Goal: Transaction & Acquisition: Purchase product/service

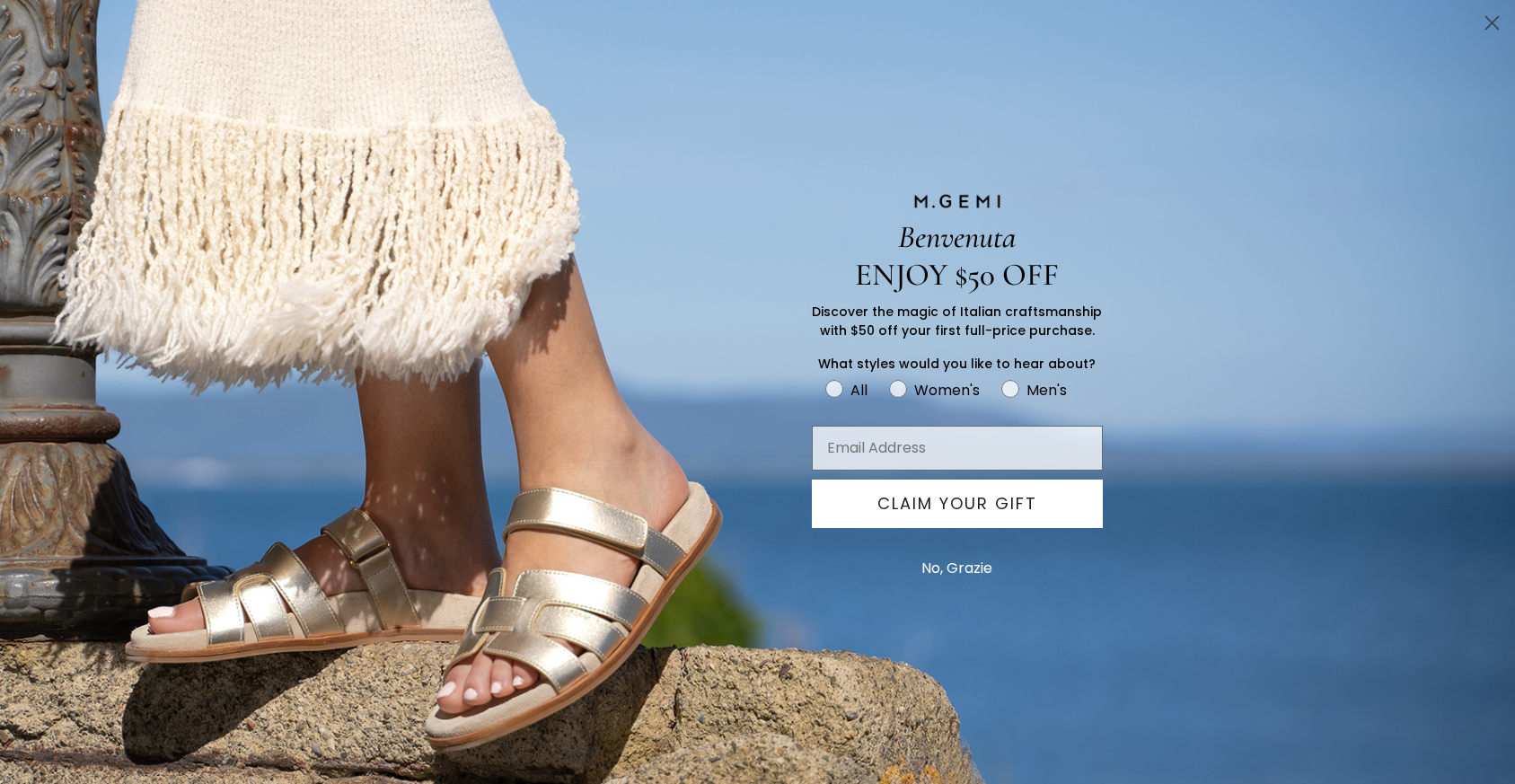
click at [305, 85] on div "Benvenuta ENJOY $50 OFF Discover the magic of Italian craftsmanship with $50 of…" at bounding box center [758, 392] width 1515 height 784
click at [1493, 17] on circle "Close dialog" at bounding box center [1492, 23] width 29 height 29
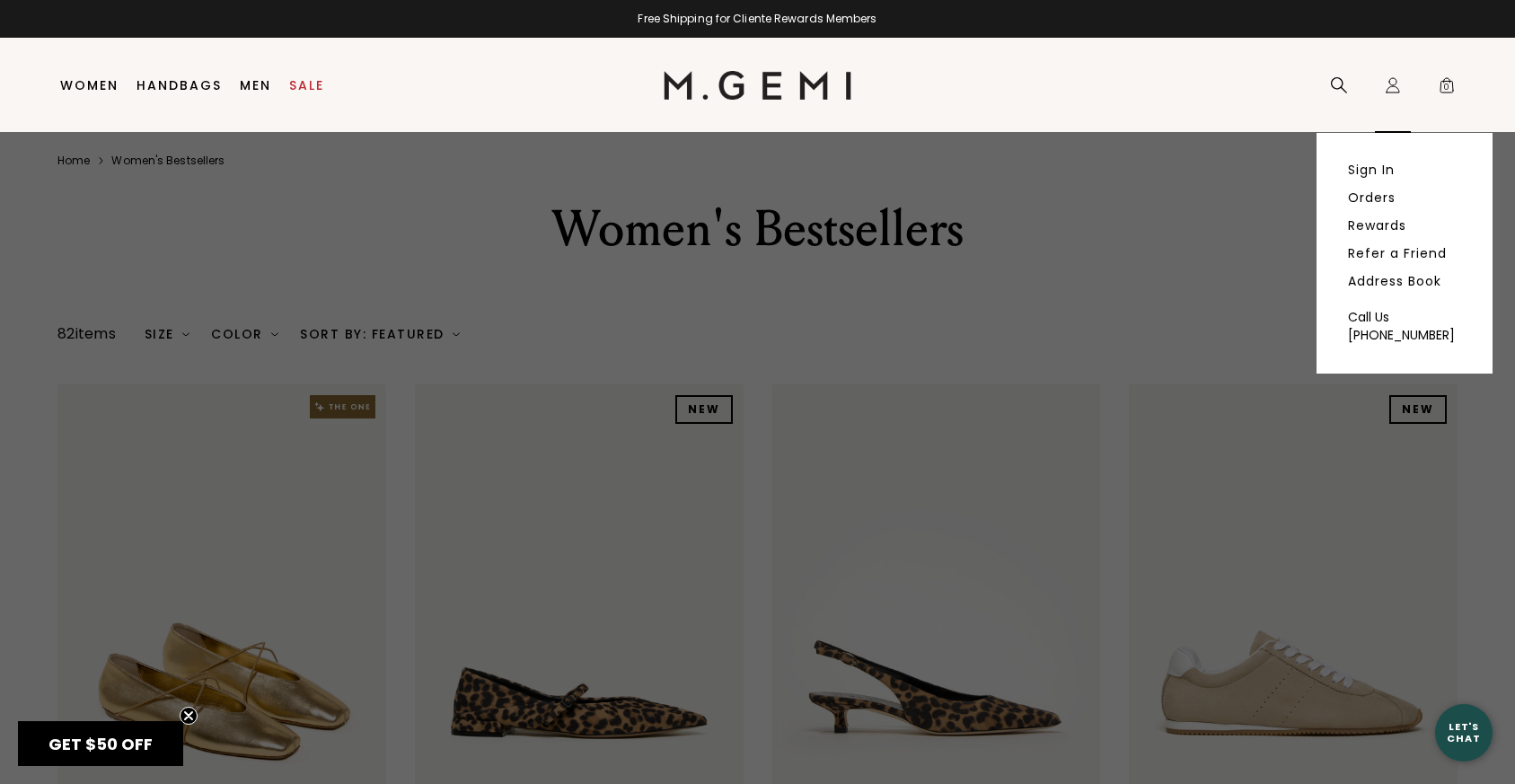
click at [1391, 94] on icon "Icons/20x20/profile@2x" at bounding box center [1394, 85] width 18 height 18
click at [1375, 164] on link "Sign In" at bounding box center [1371, 170] width 47 height 17
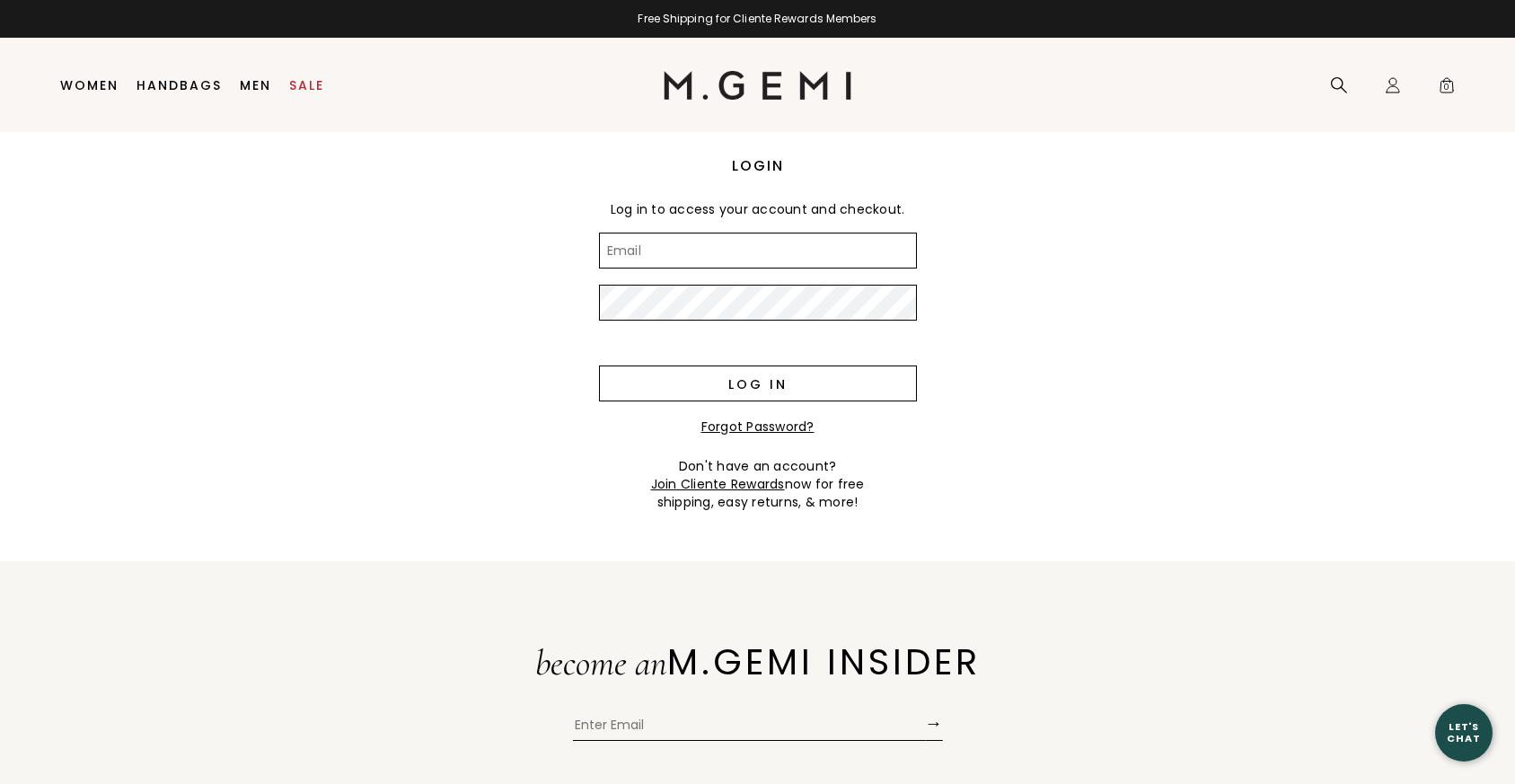
type input "kathy_buttler@hotmail.com"
click at [762, 372] on input "Log in" at bounding box center [758, 383] width 318 height 36
click at [766, 377] on input "Log in" at bounding box center [758, 383] width 318 height 36
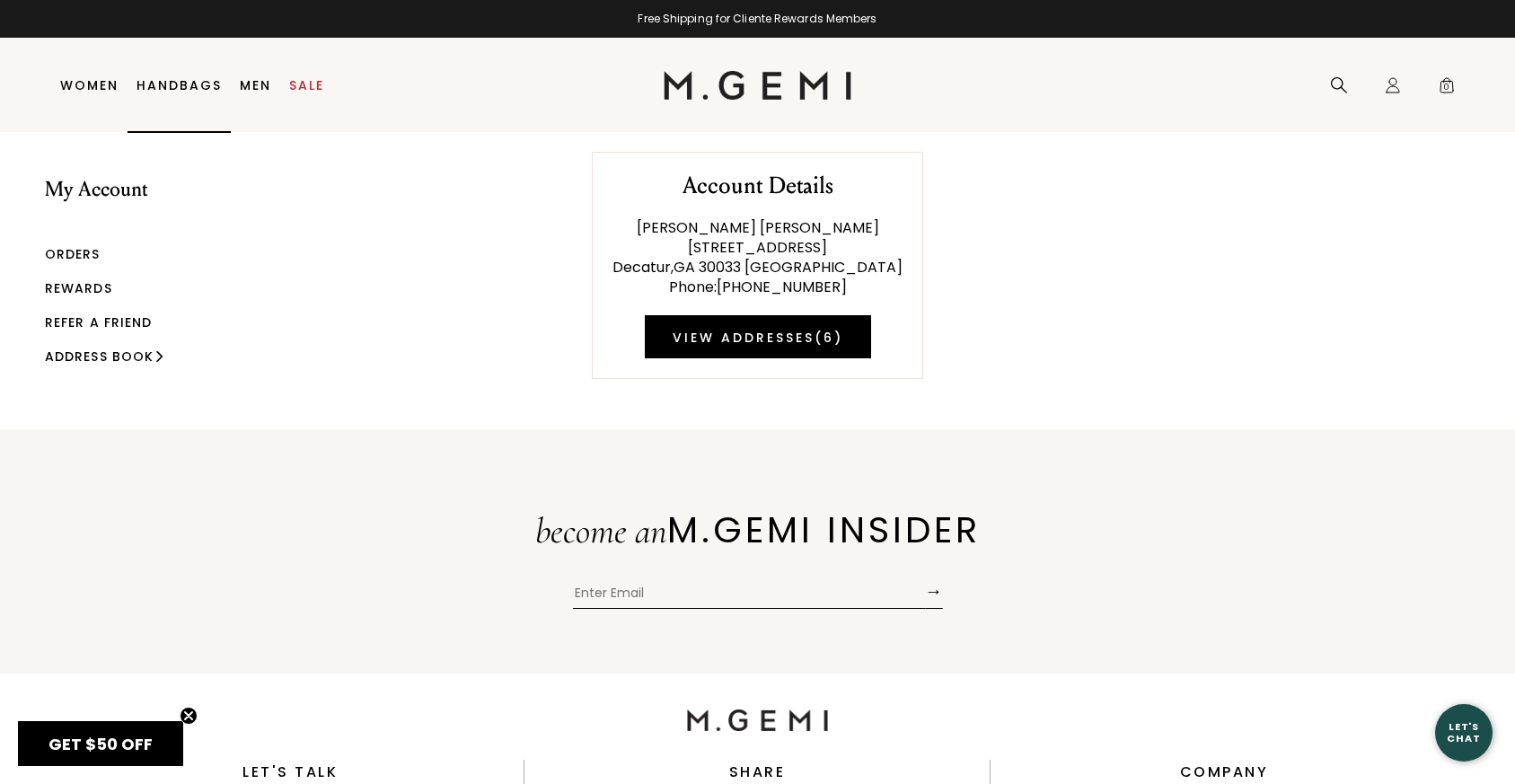
click at [166, 84] on link "Handbags" at bounding box center [179, 85] width 85 height 15
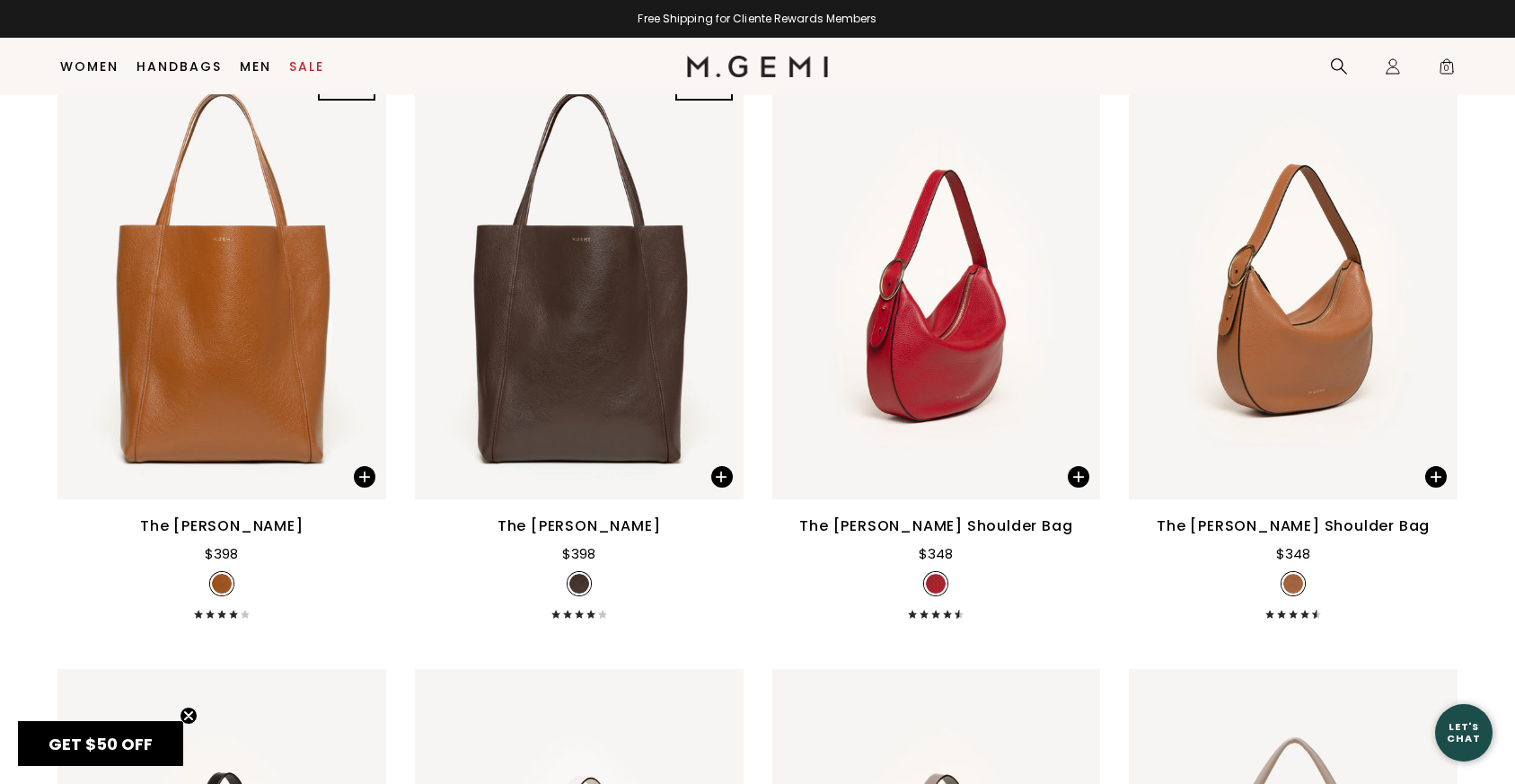
scroll to position [1484, 0]
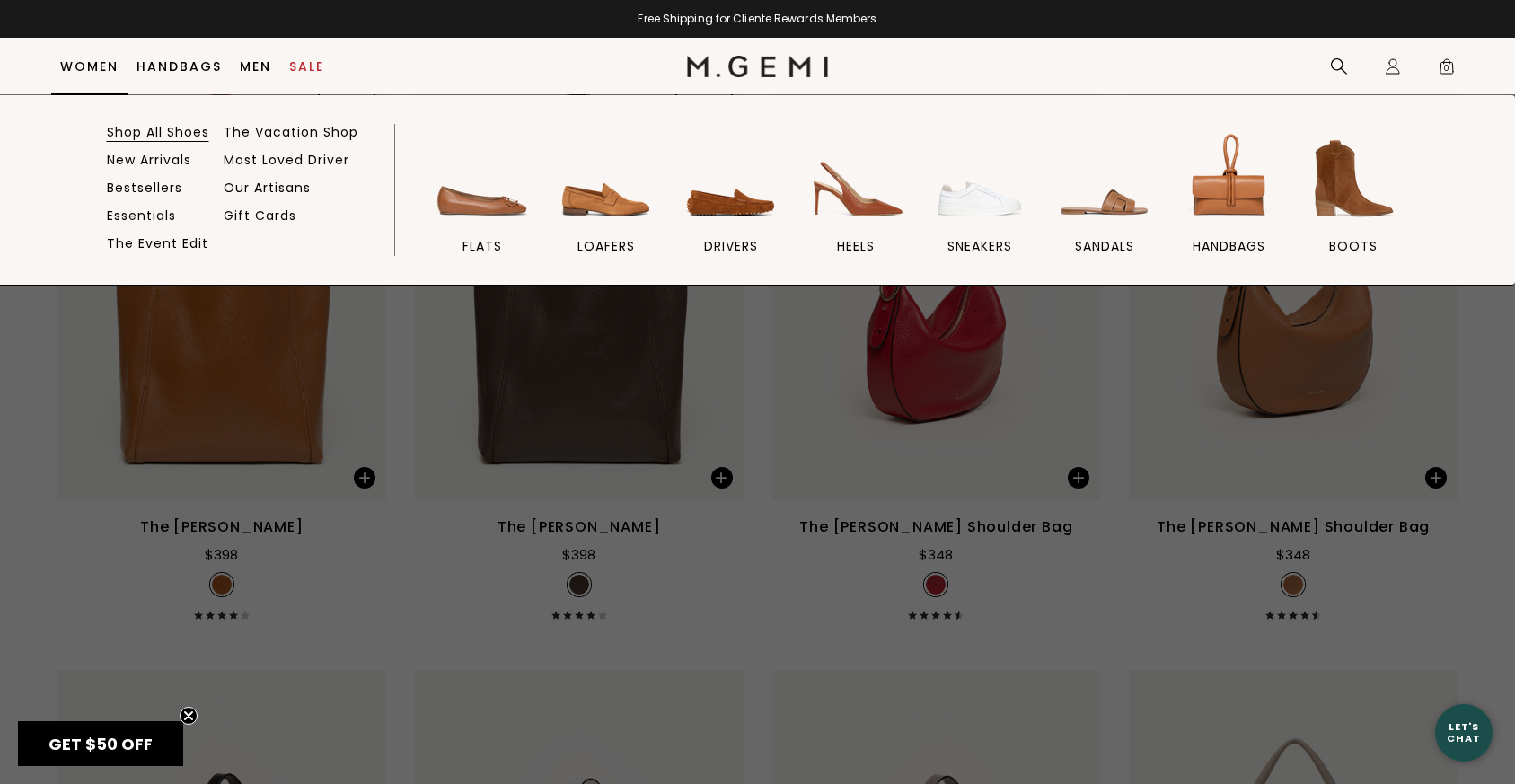
click at [118, 134] on link "Shop All Shoes" at bounding box center [158, 132] width 103 height 17
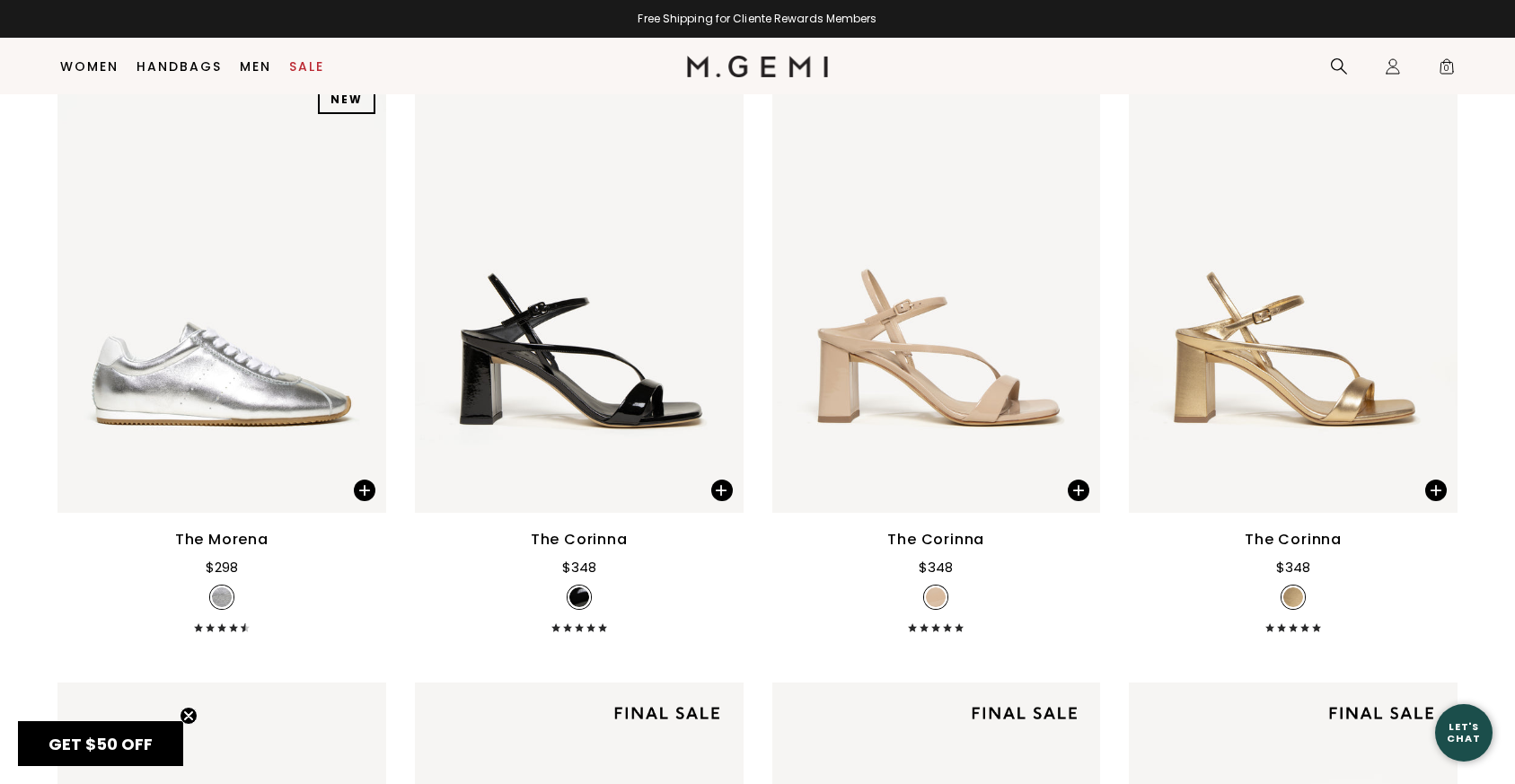
scroll to position [3948, 0]
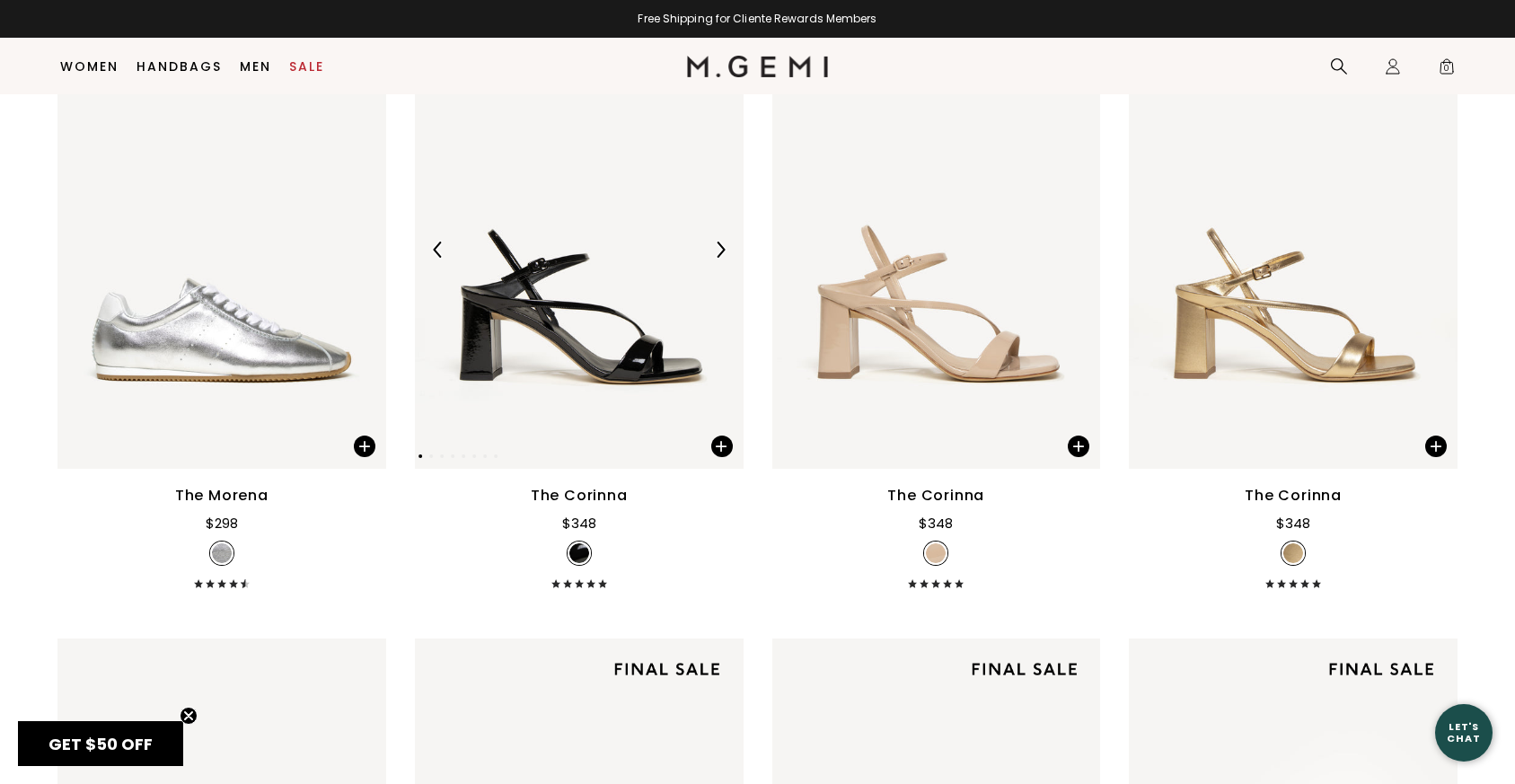
click at [526, 279] on img at bounding box center [579, 249] width 329 height 438
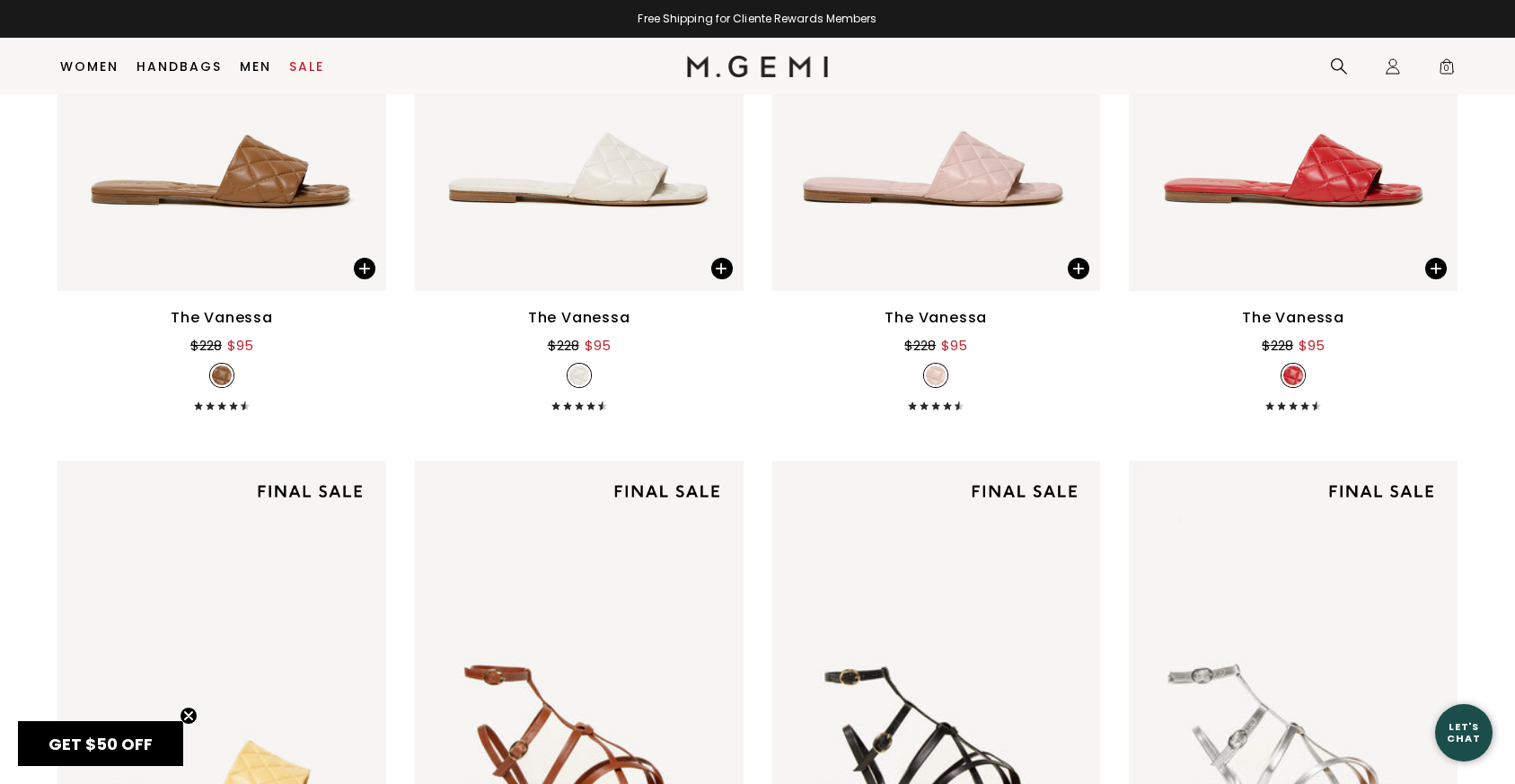
scroll to position [7218, 0]
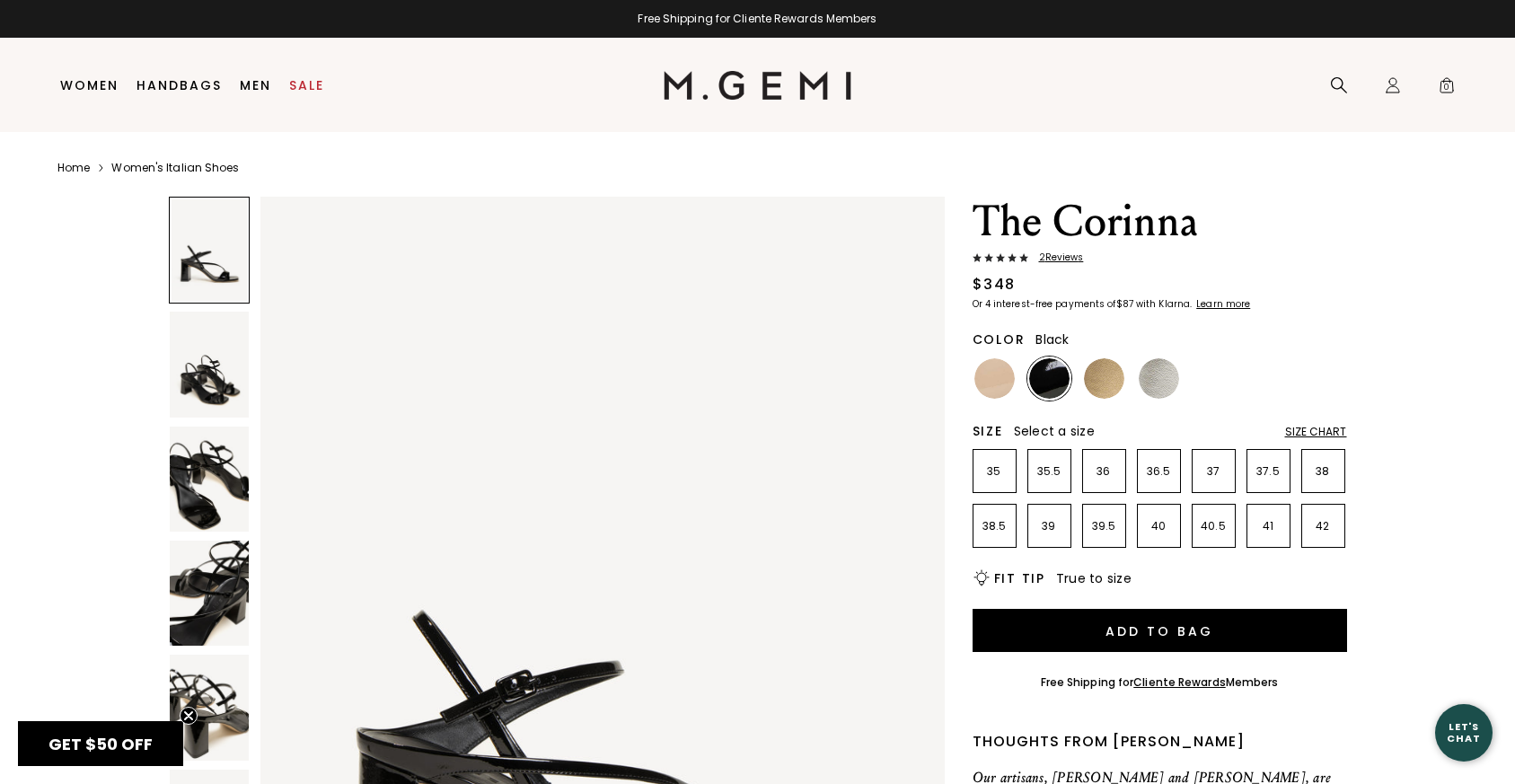
click at [205, 476] on img at bounding box center [209, 479] width 79 height 105
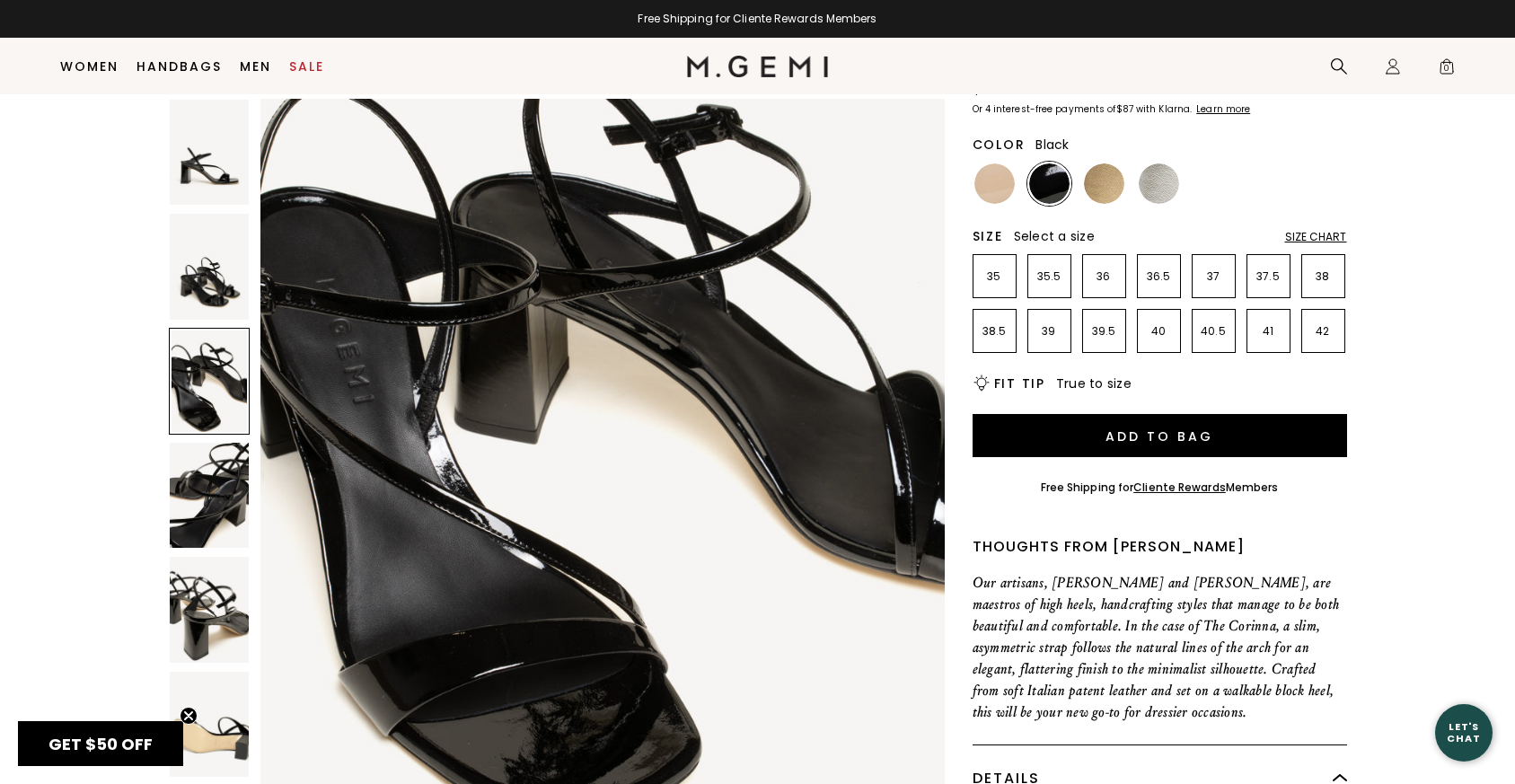
scroll to position [2026, 0]
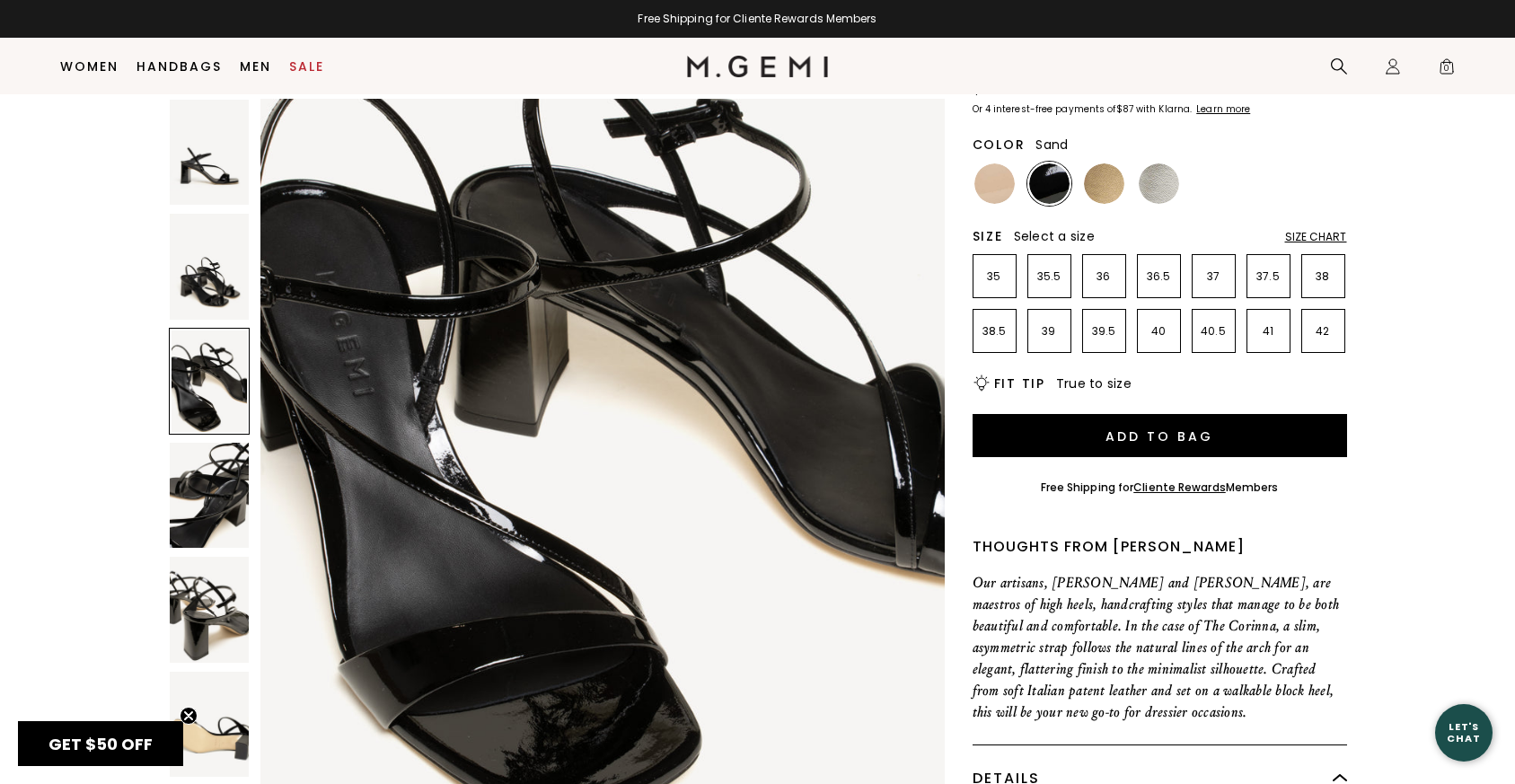
click at [1015, 184] on div at bounding box center [994, 184] width 44 height 44
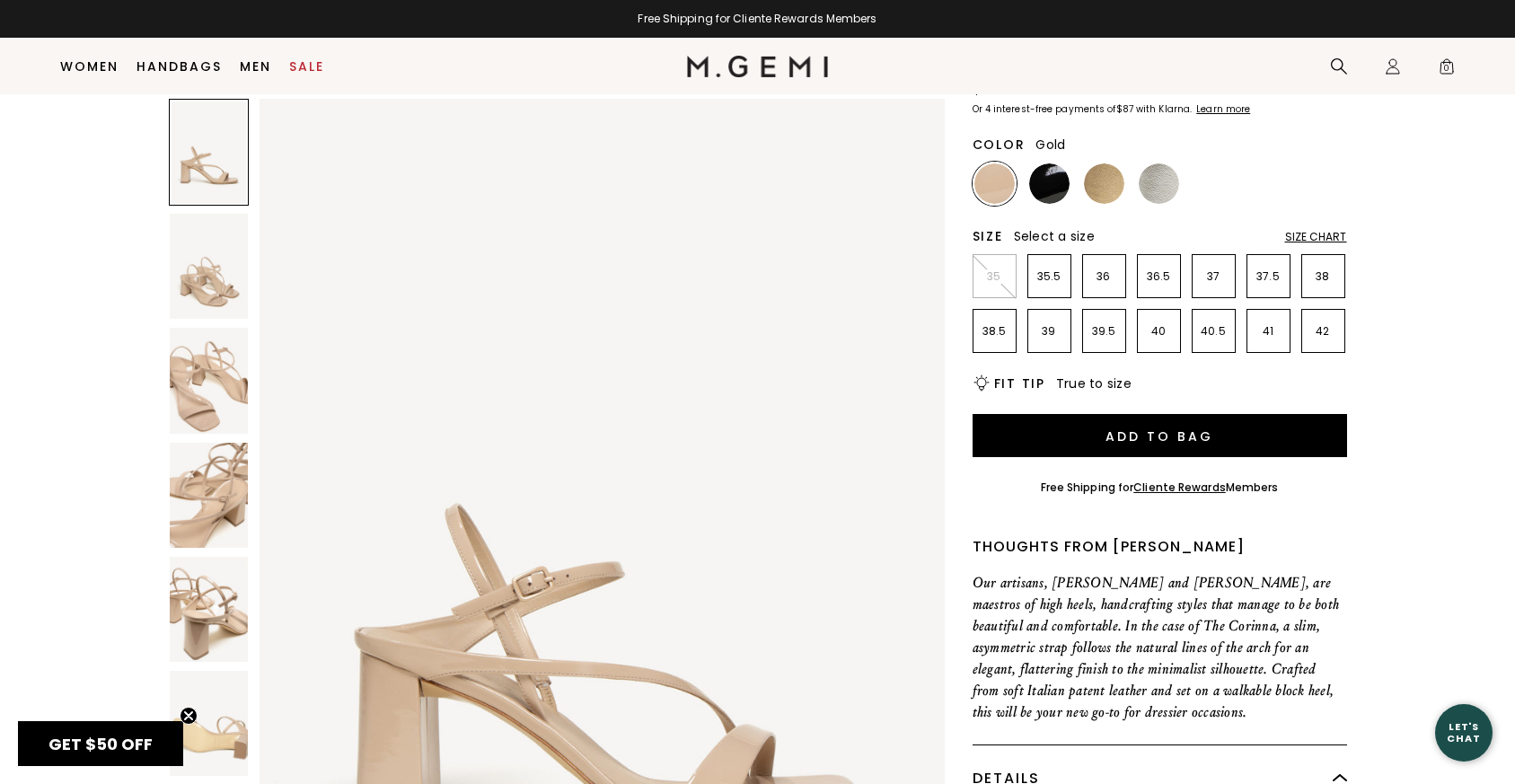
click at [1105, 185] on img at bounding box center [1105, 184] width 40 height 40
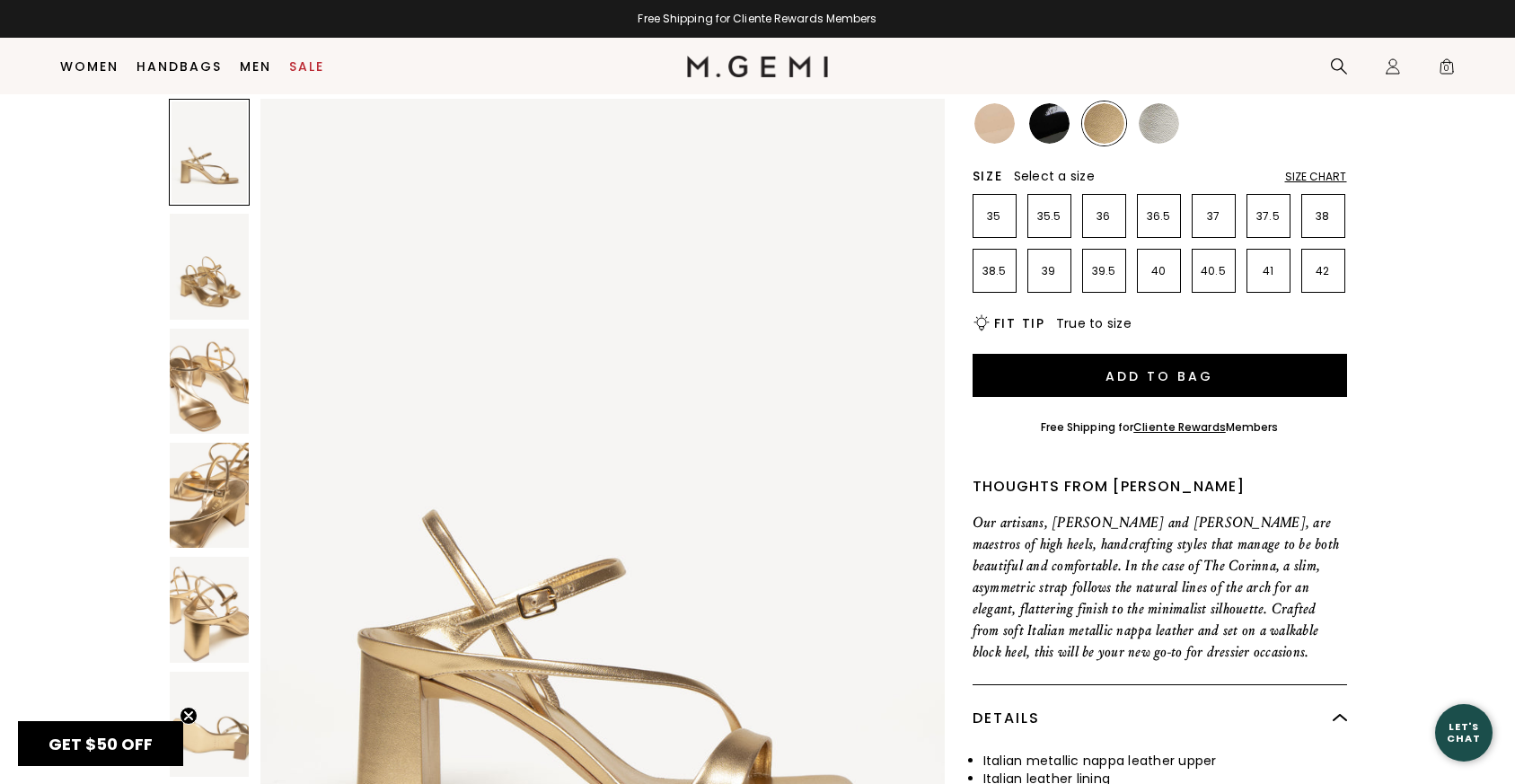
scroll to position [217, 0]
click at [1159, 126] on img at bounding box center [1159, 124] width 40 height 40
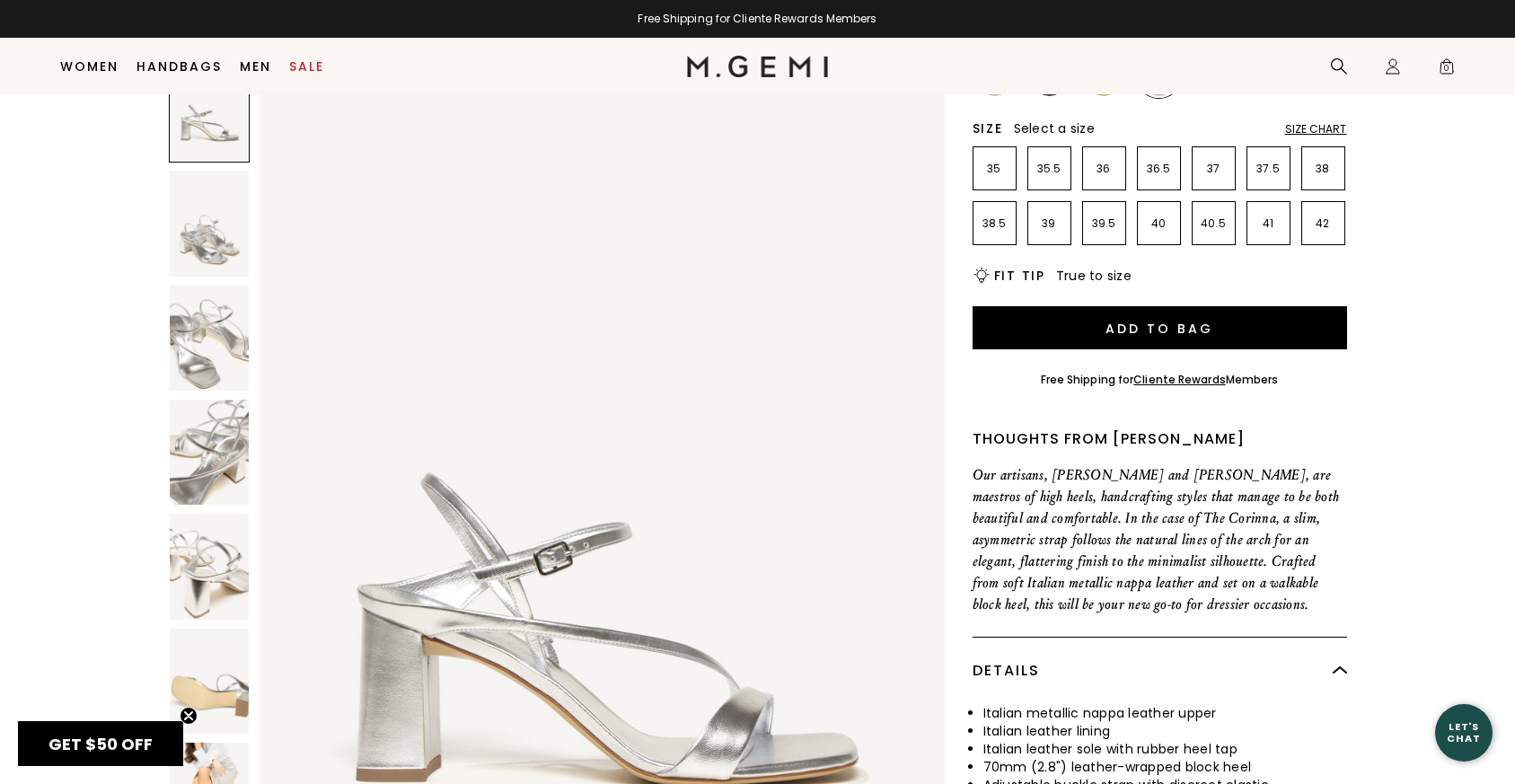
scroll to position [253, 0]
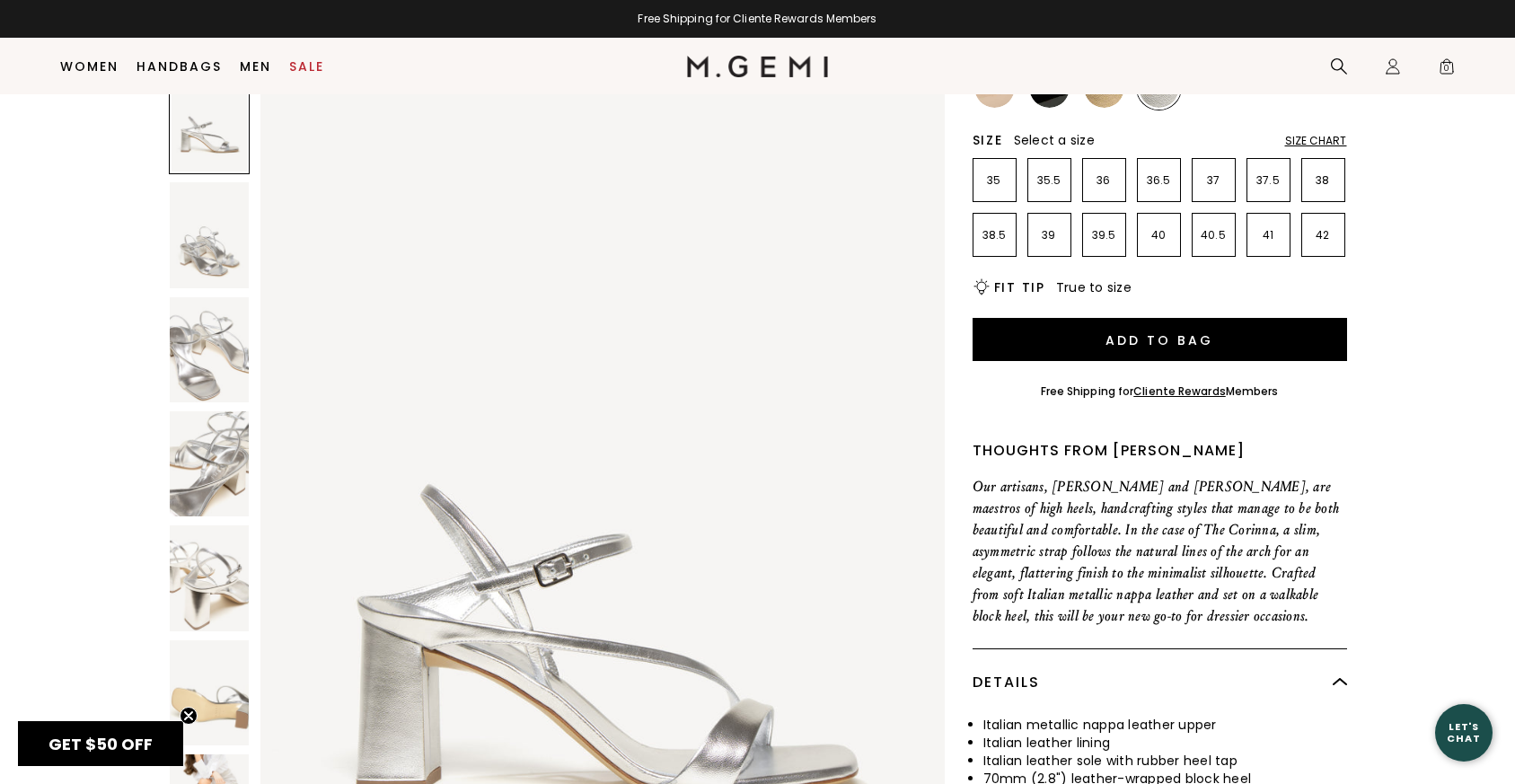
click at [998, 101] on img at bounding box center [994, 87] width 40 height 40
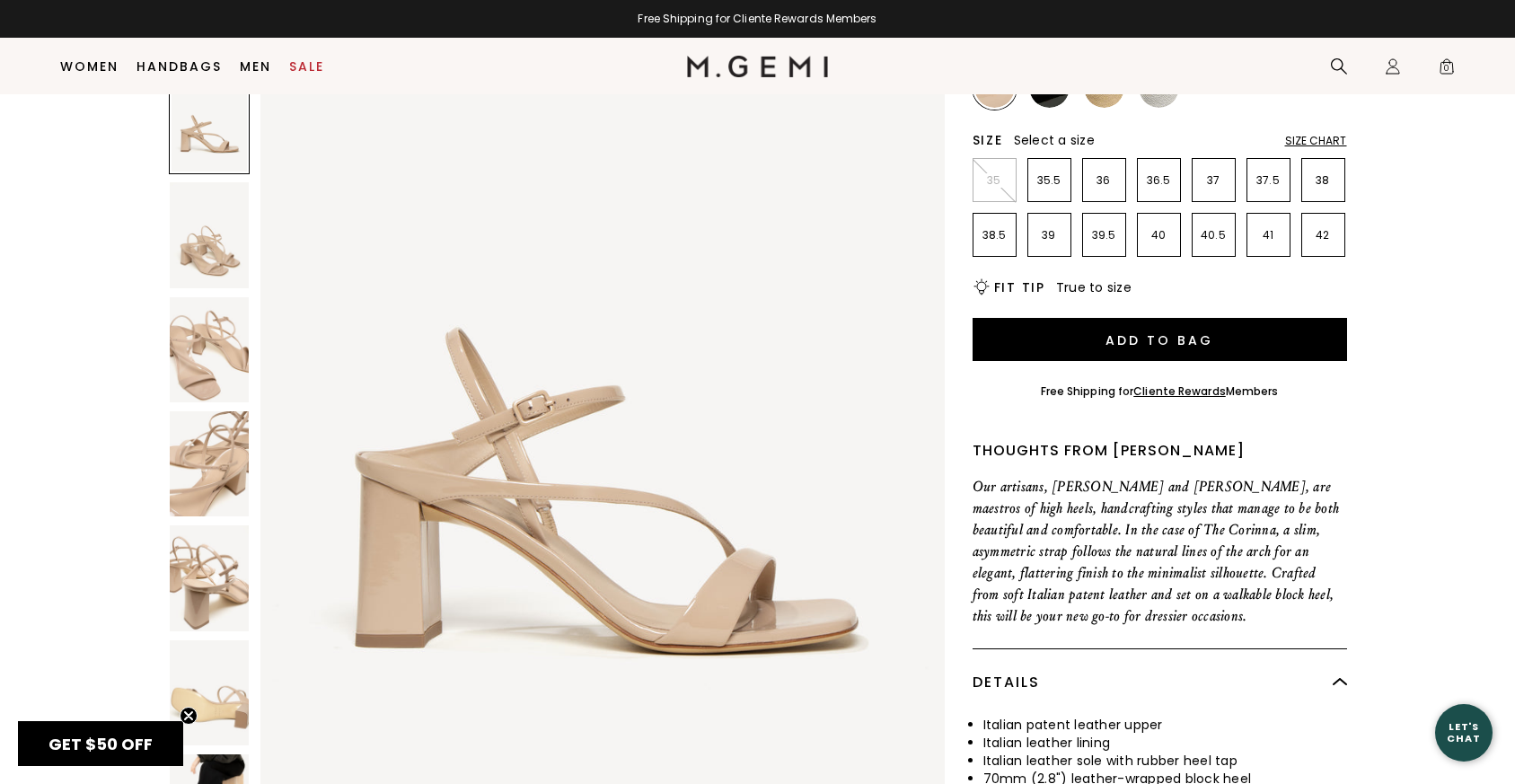
scroll to position [152, 0]
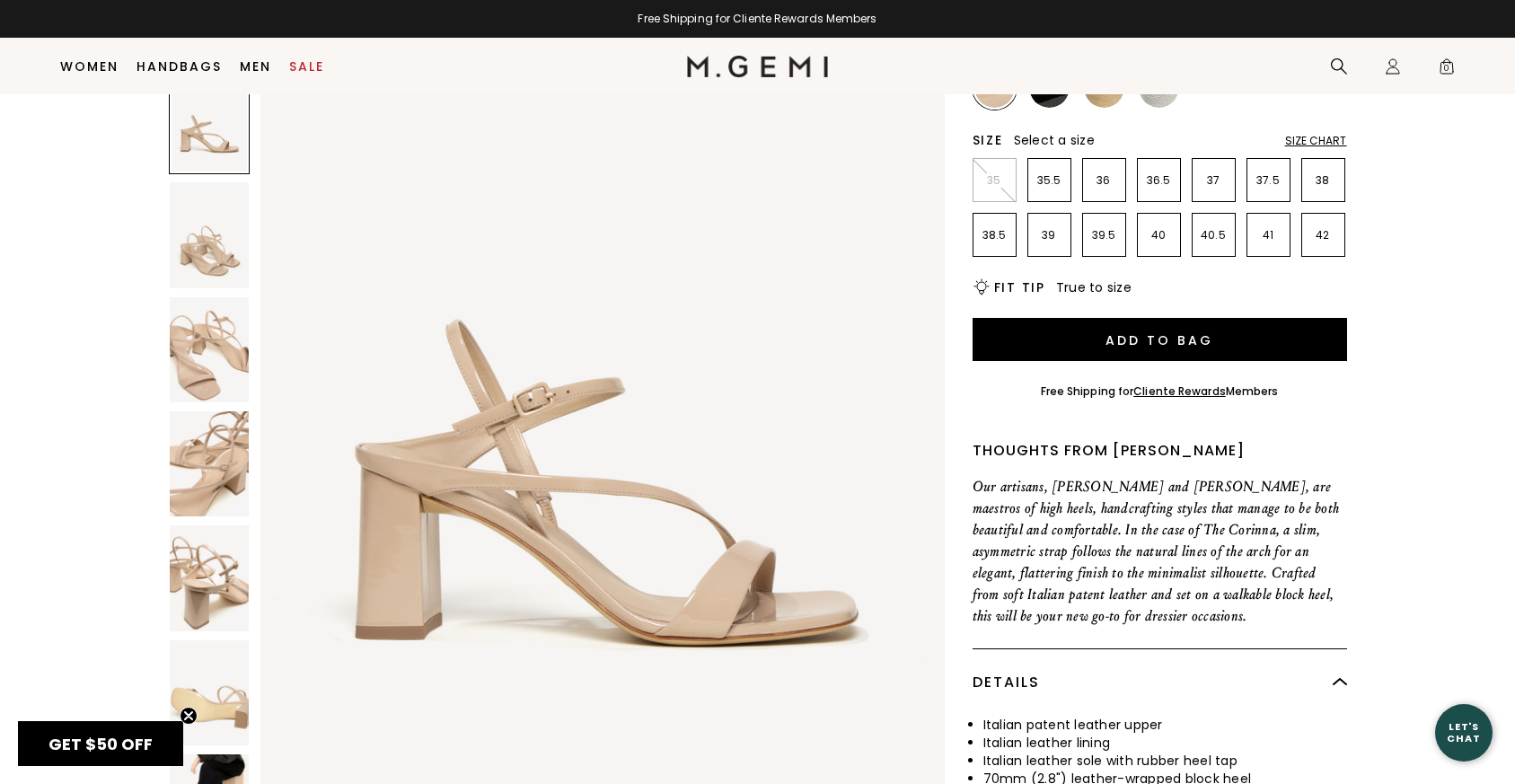
click at [219, 470] on img at bounding box center [209, 464] width 79 height 105
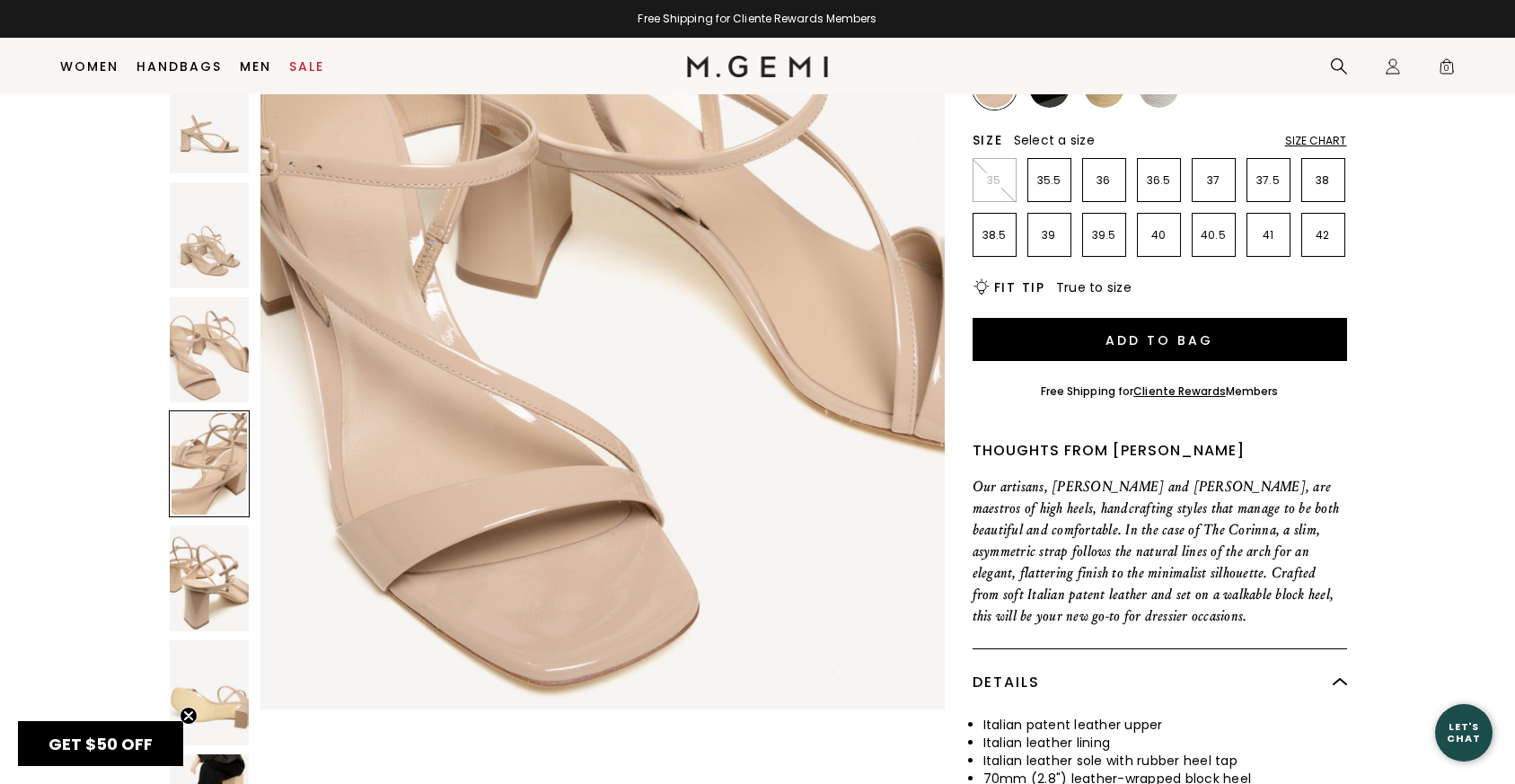
click at [209, 345] on img at bounding box center [209, 349] width 79 height 105
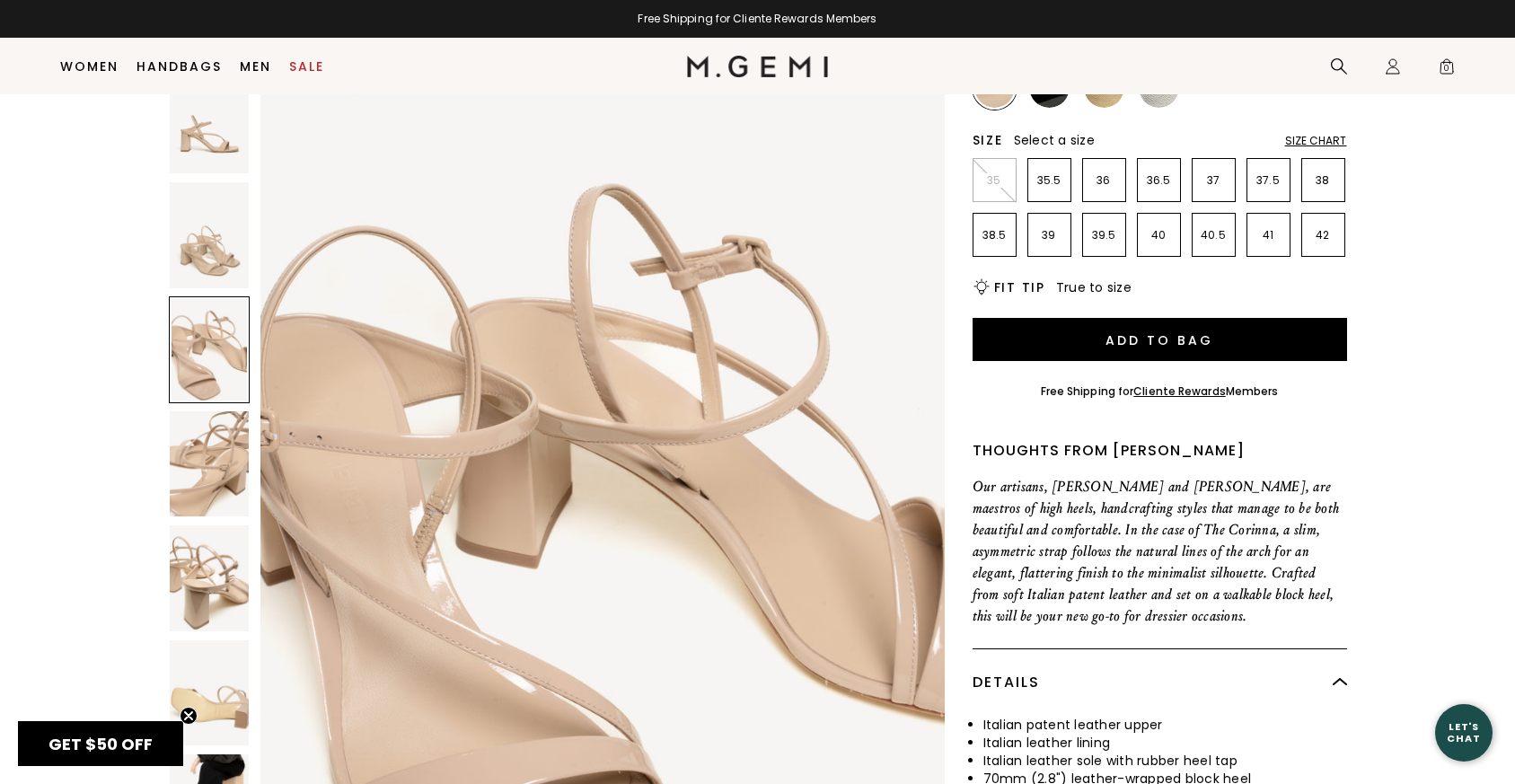
scroll to position [0, 0]
click at [209, 346] on div at bounding box center [209, 349] width 81 height 106
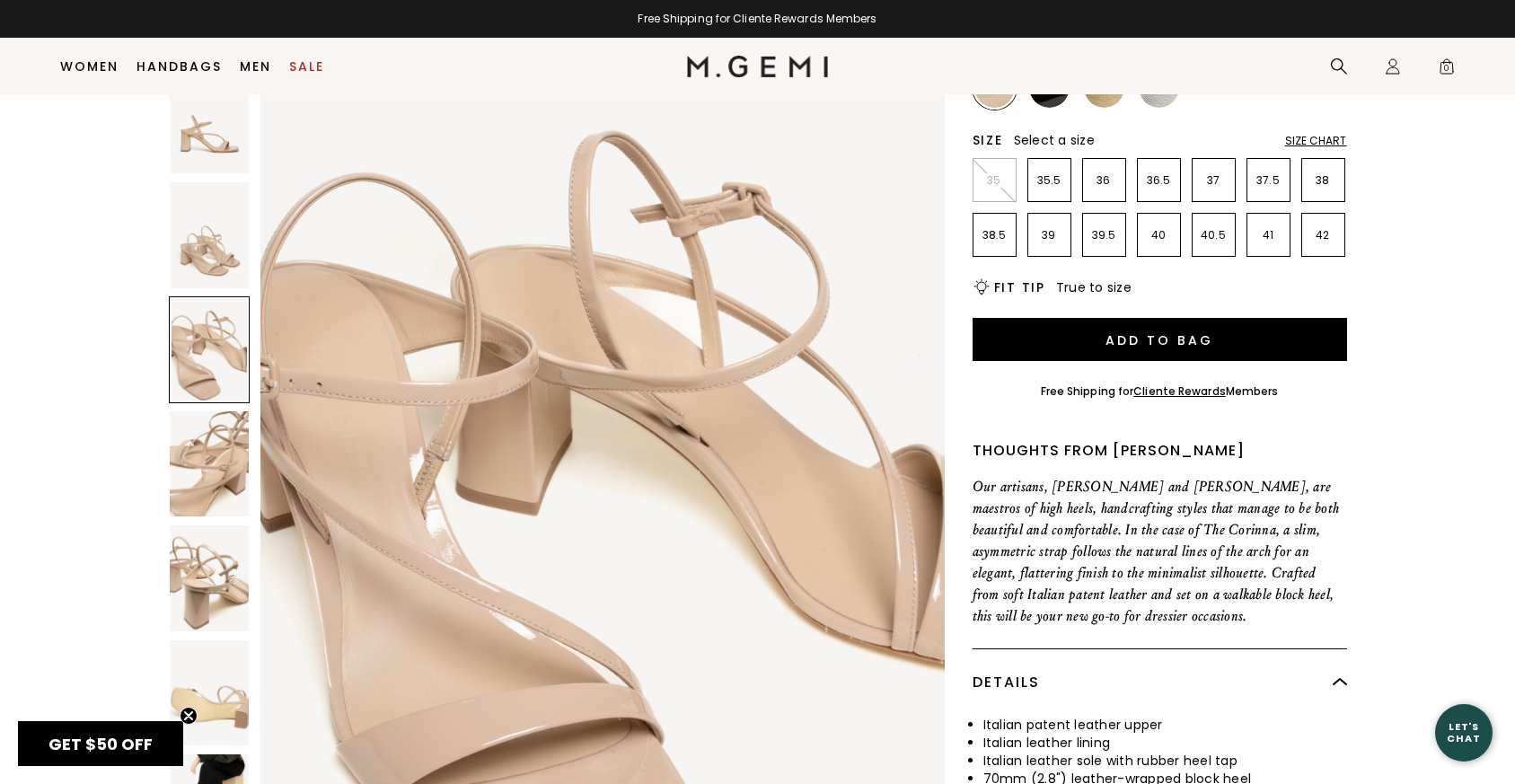
scroll to position [1910, 0]
